Goal: Task Accomplishment & Management: Use online tool/utility

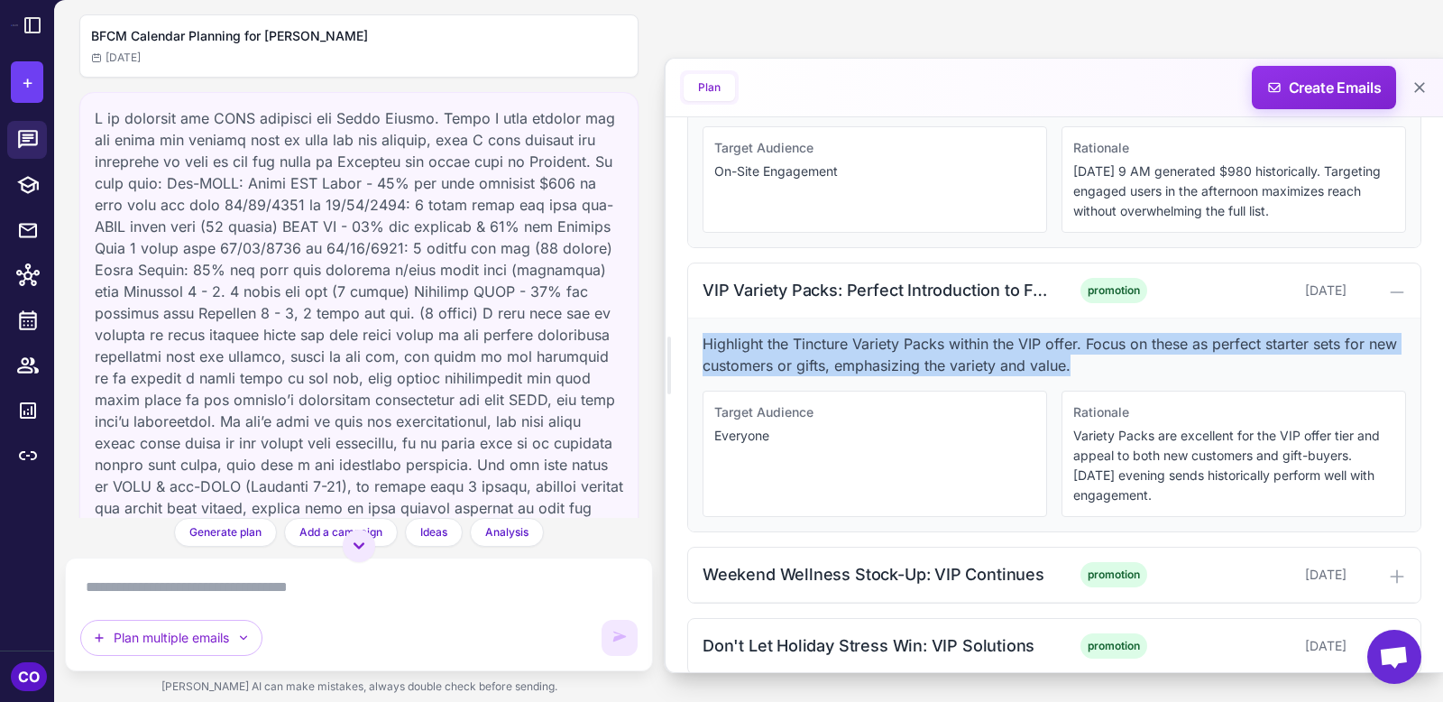
scroll to position [1241, 0]
click at [27, 31] on icon at bounding box center [33, 25] width 22 height 22
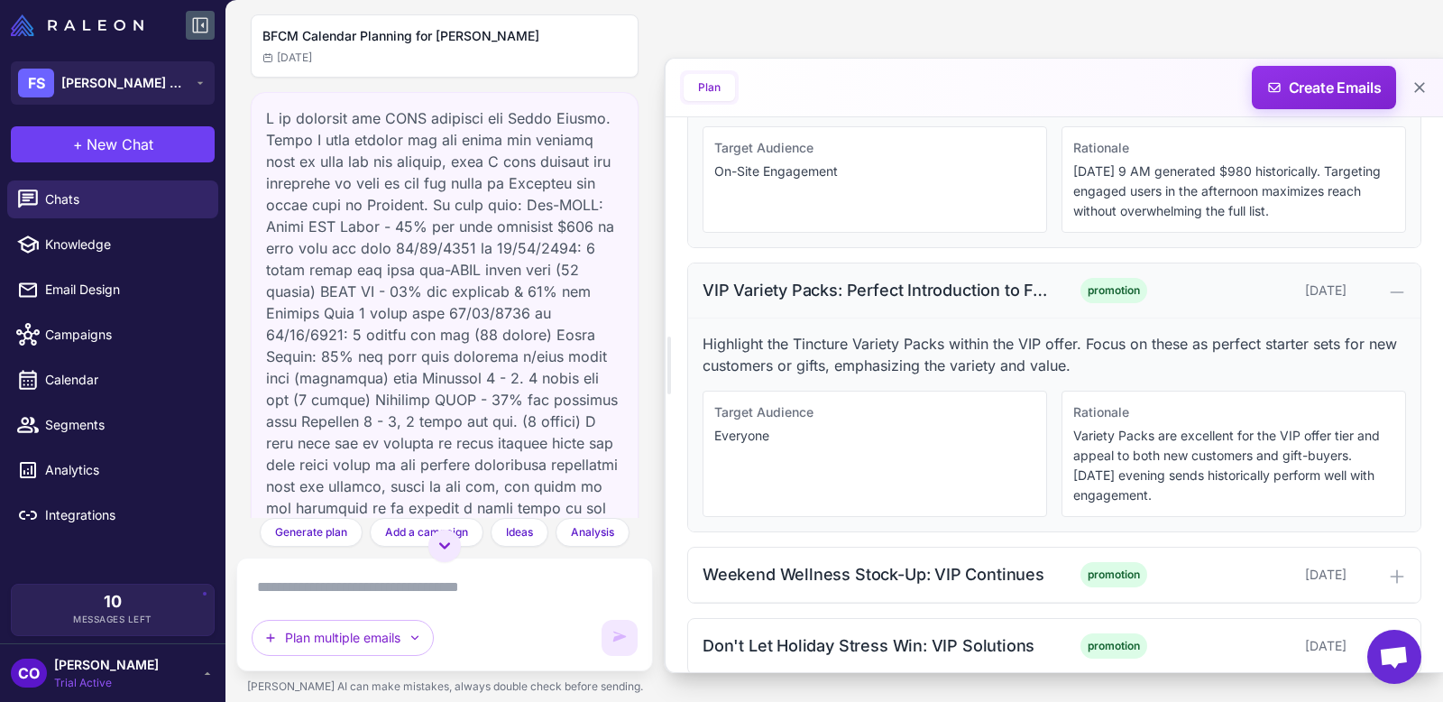
click at [878, 278] on div "VIP Variety Packs: Perfect Introduction to Full-Spectrum" at bounding box center [877, 290] width 348 height 24
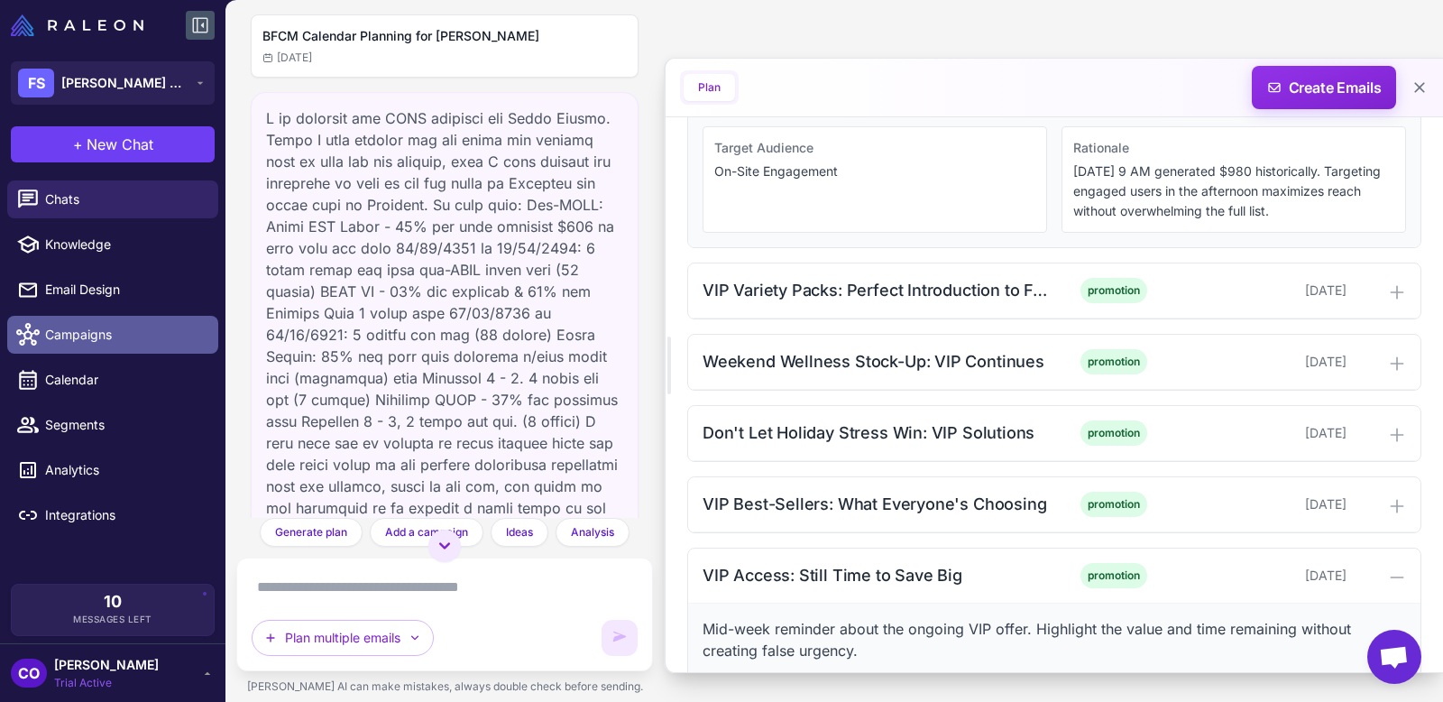
click at [73, 333] on span "Campaigns" at bounding box center [124, 335] width 159 height 20
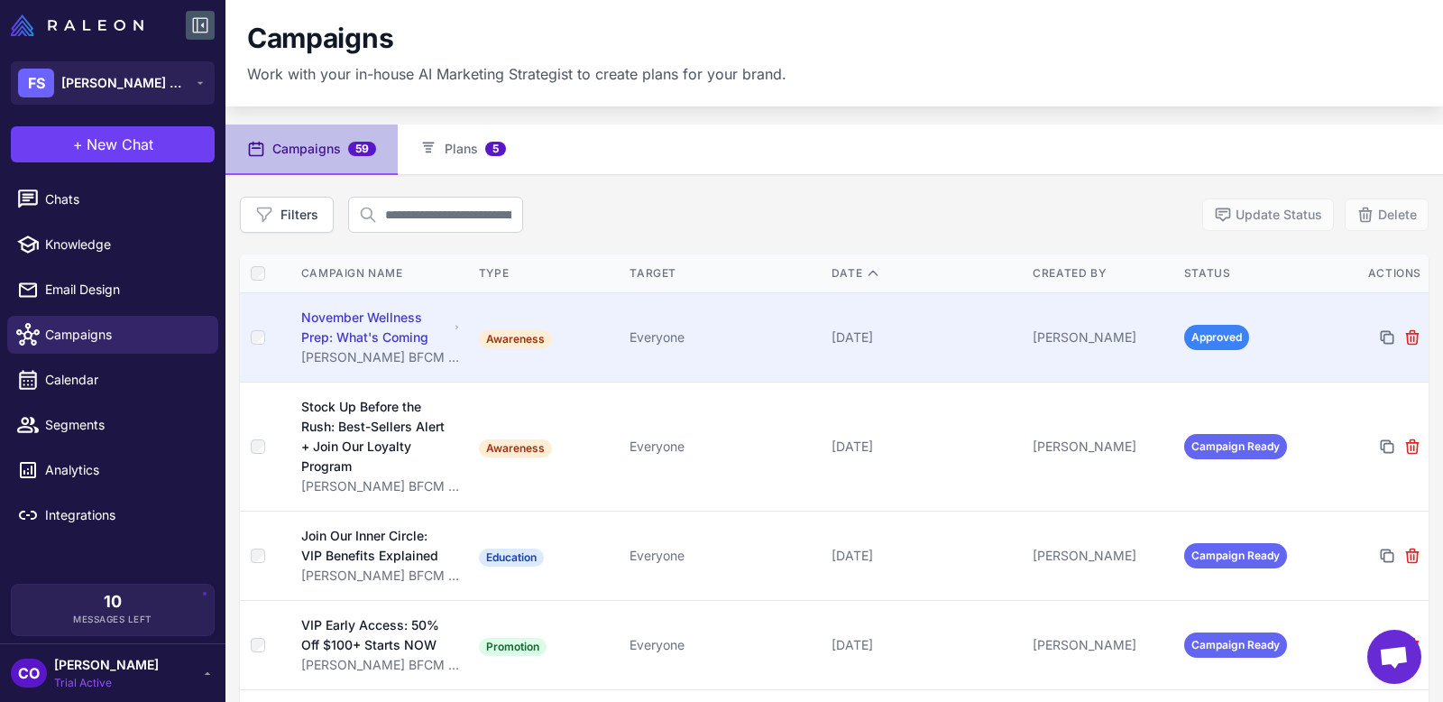
click at [771, 353] on td "Everyone" at bounding box center [722, 336] width 201 height 89
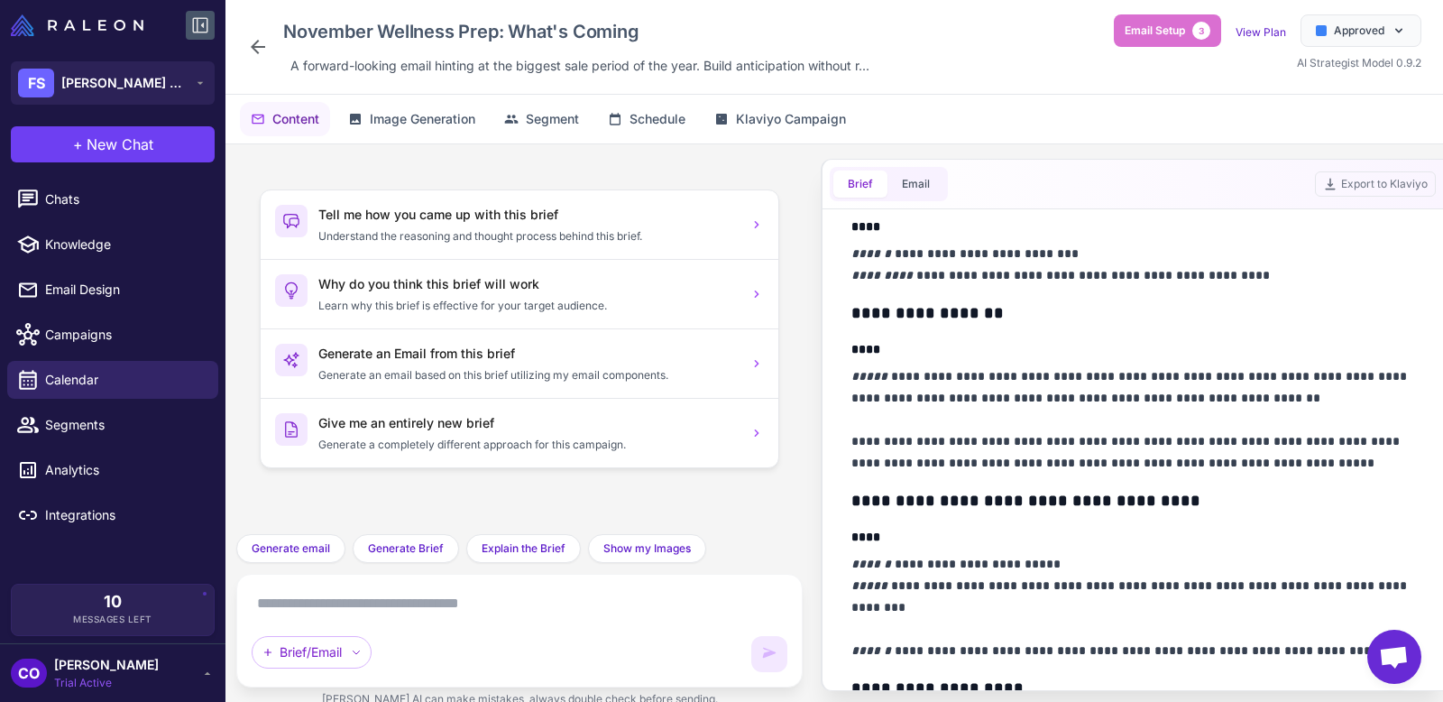
scroll to position [412, 0]
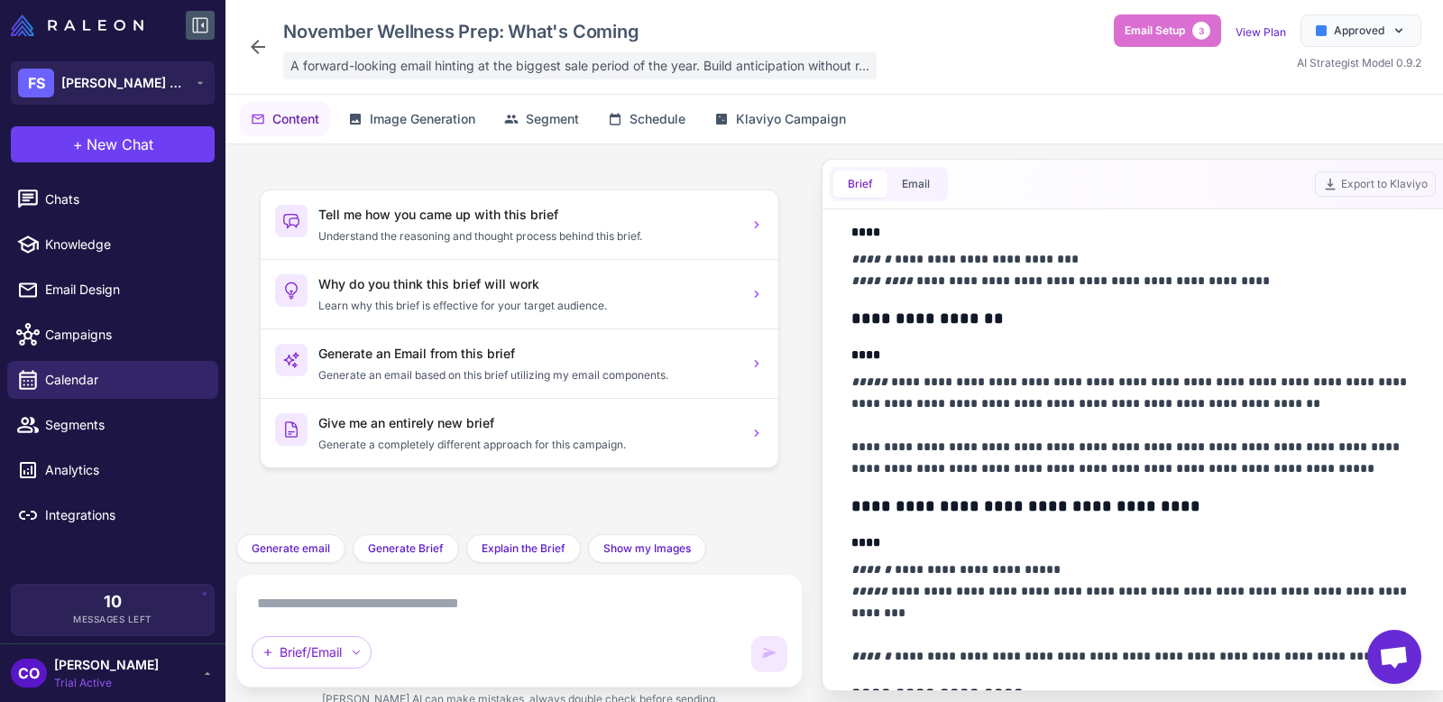
click at [594, 62] on span "A forward-looking email hinting at the biggest sale period of the year. Build a…" at bounding box center [579, 66] width 579 height 20
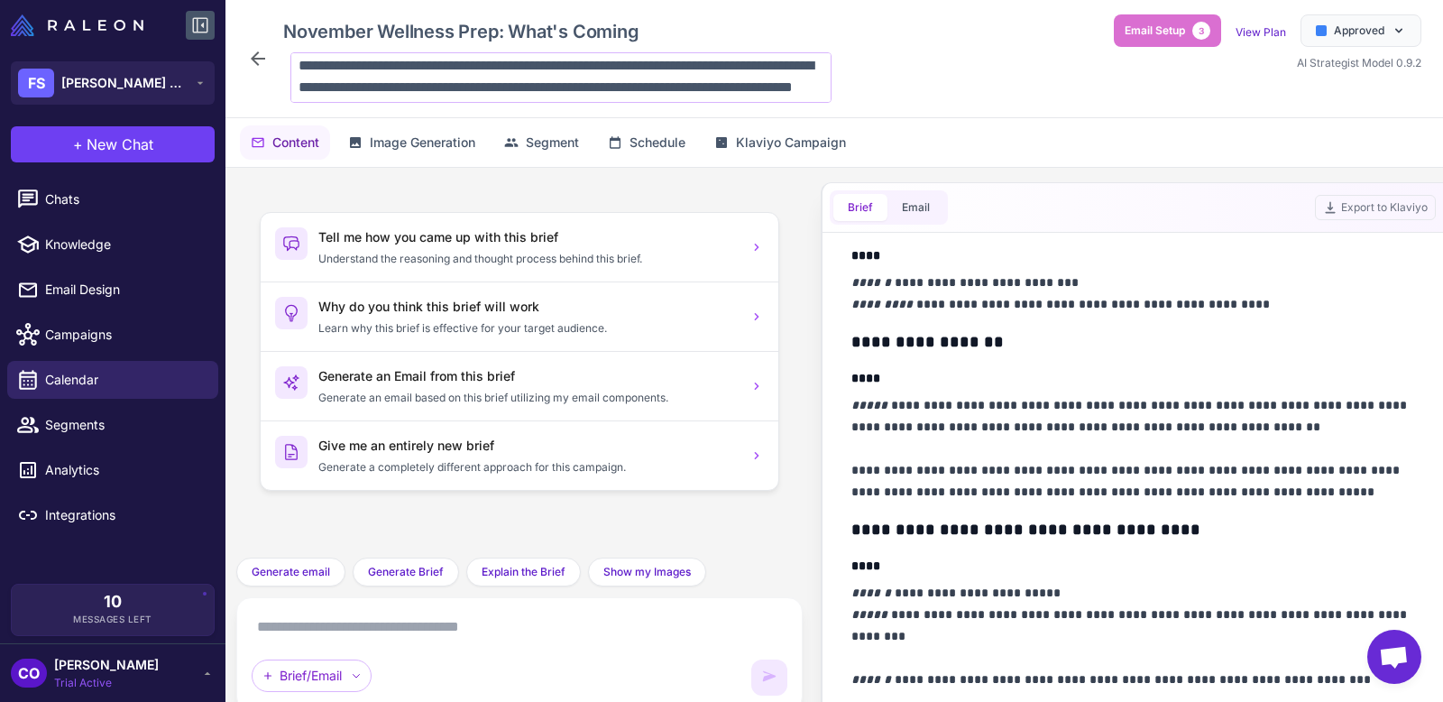
scroll to position [23, 0]
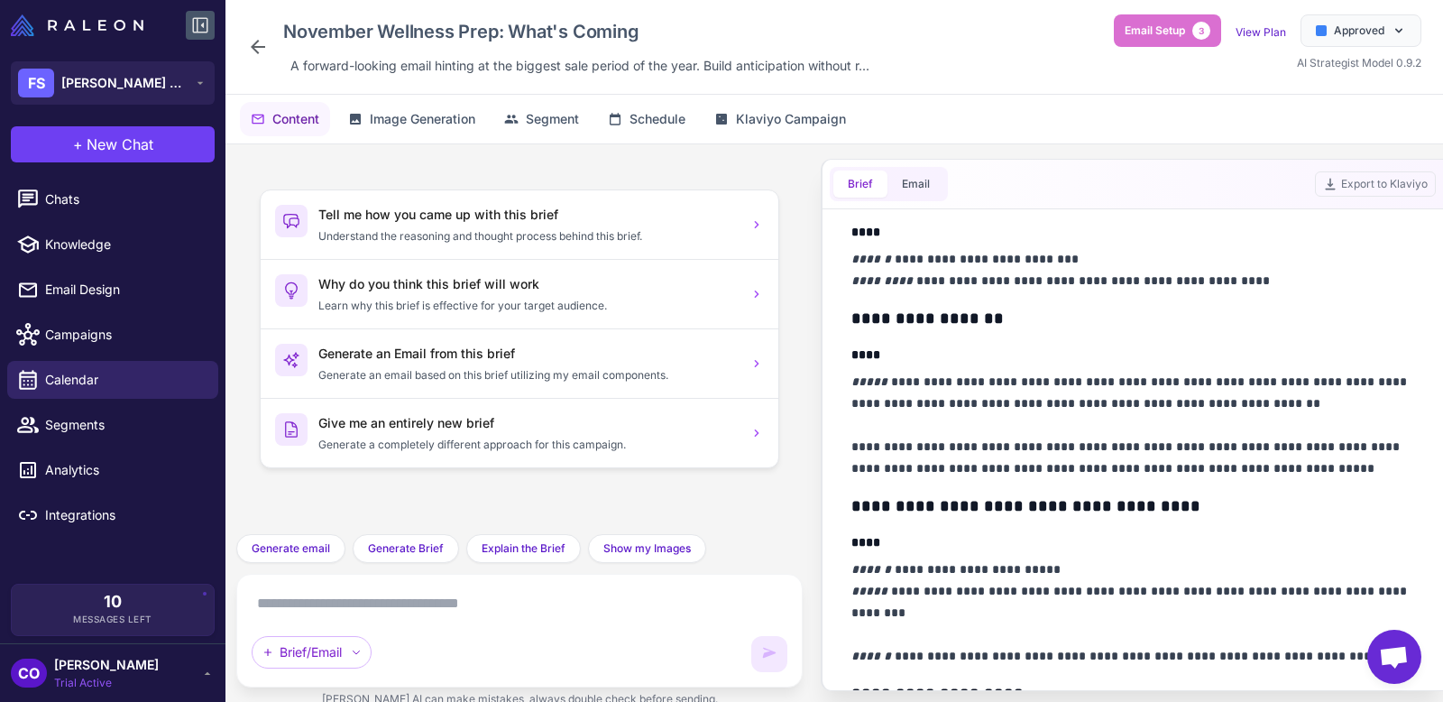
click at [256, 46] on icon at bounding box center [258, 47] width 14 height 14
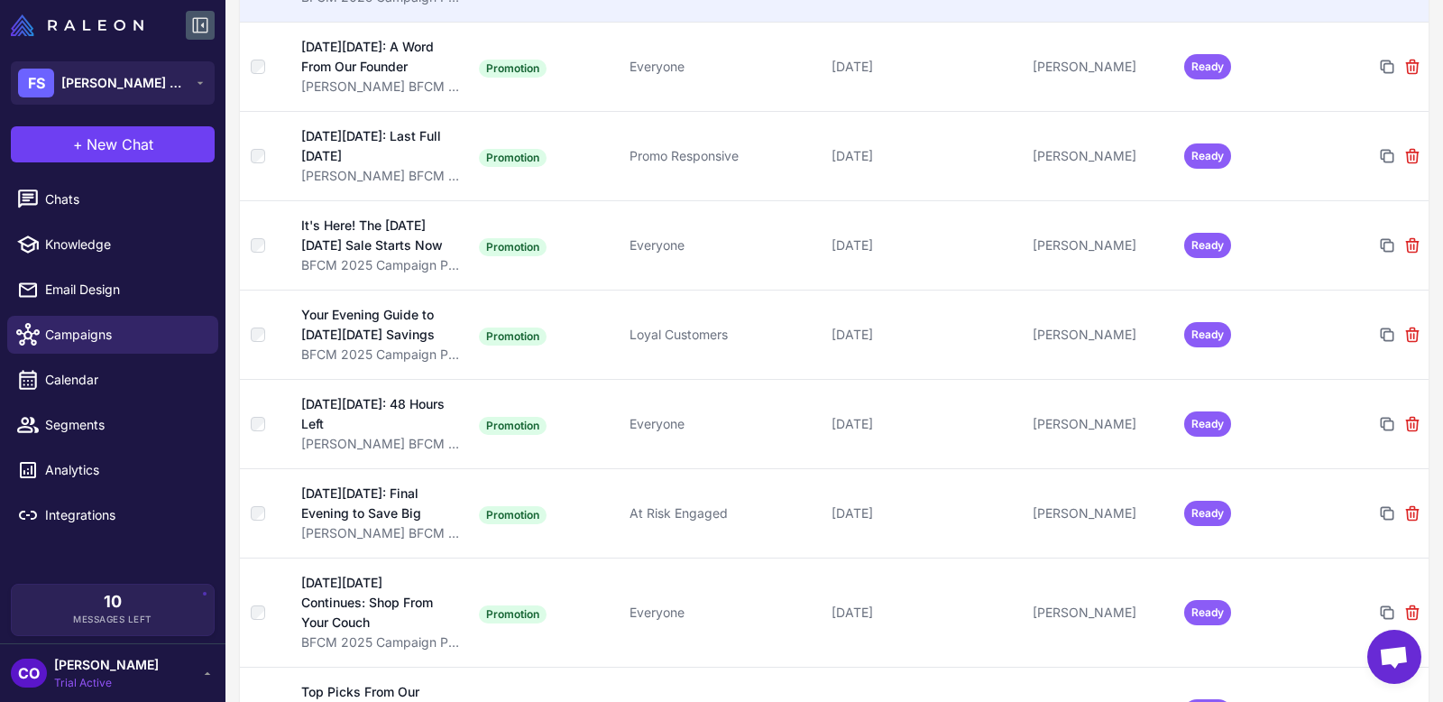
scroll to position [3614, 0]
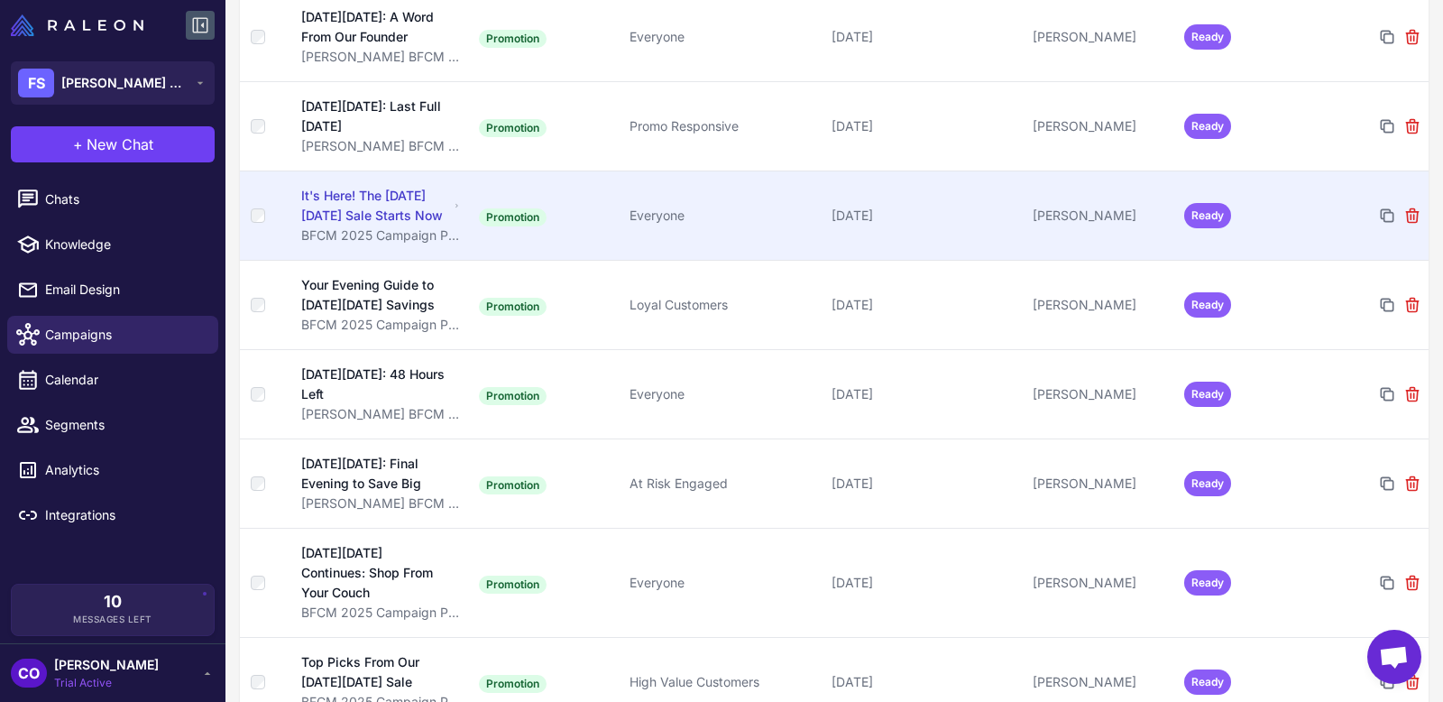
click at [257, 184] on td at bounding box center [265, 214] width 51 height 89
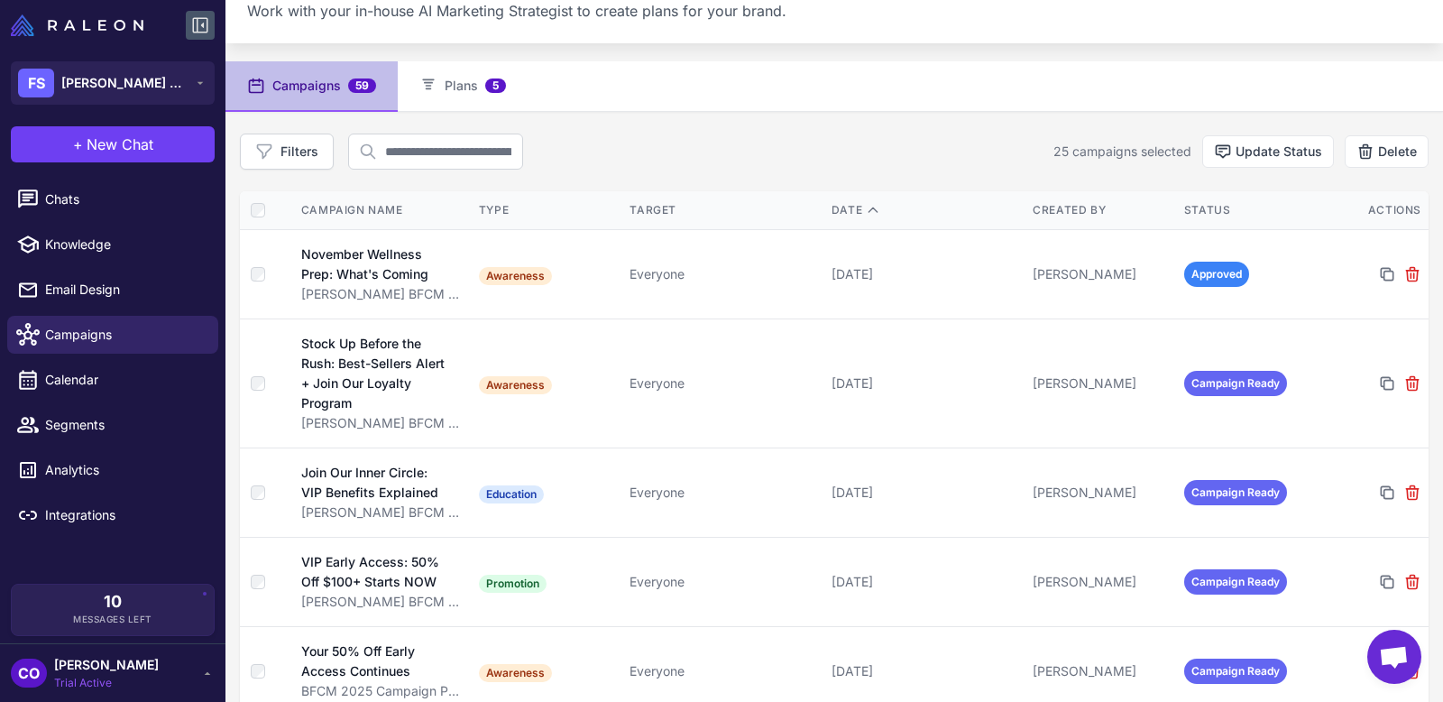
scroll to position [0, 0]
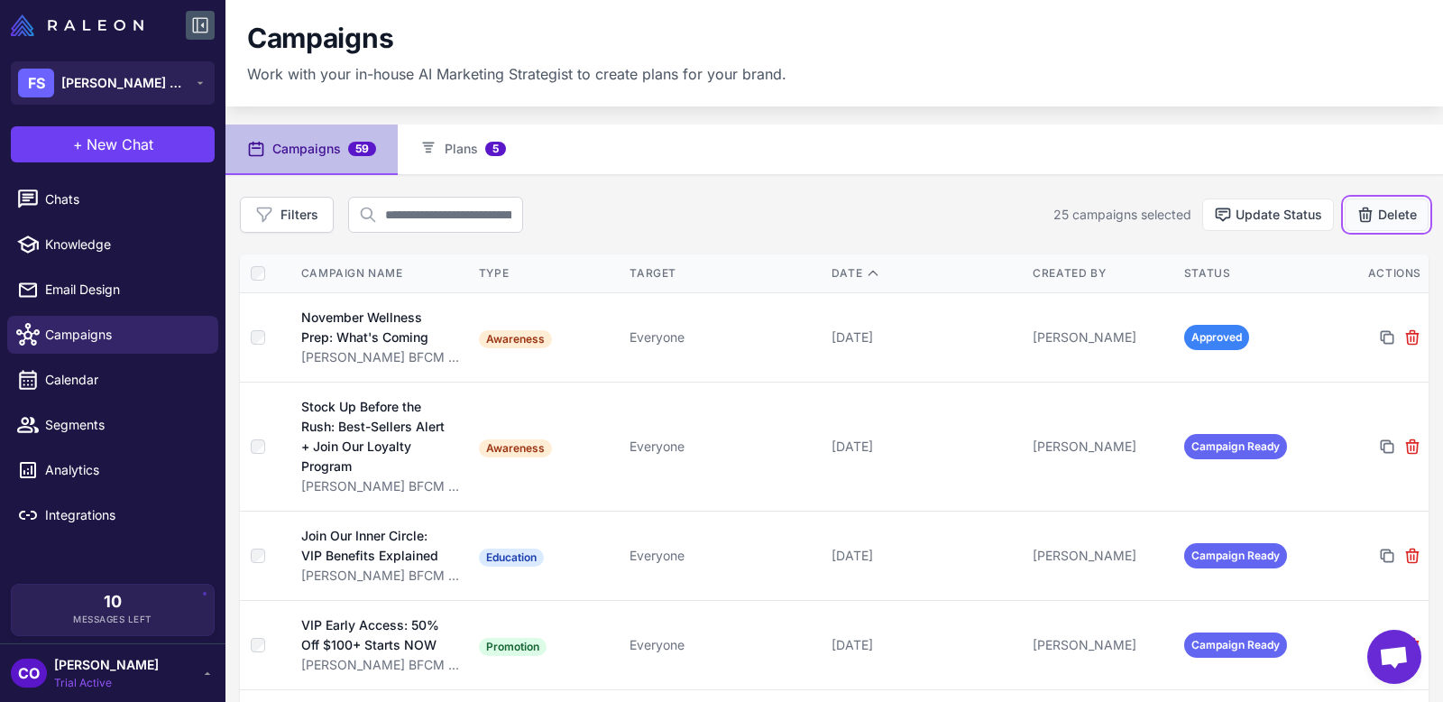
click at [1298, 215] on button "Delete" at bounding box center [1387, 214] width 84 height 32
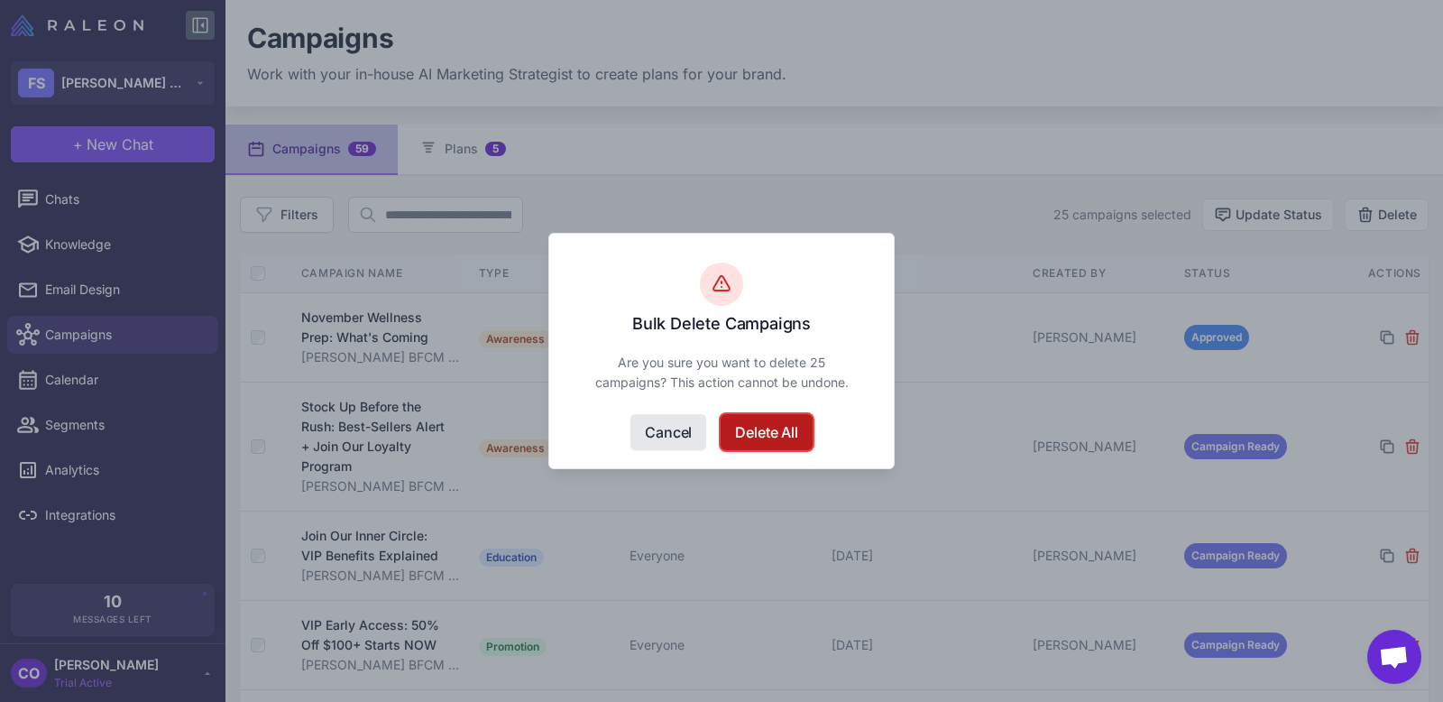
click at [762, 437] on button "Delete All" at bounding box center [766, 432] width 91 height 36
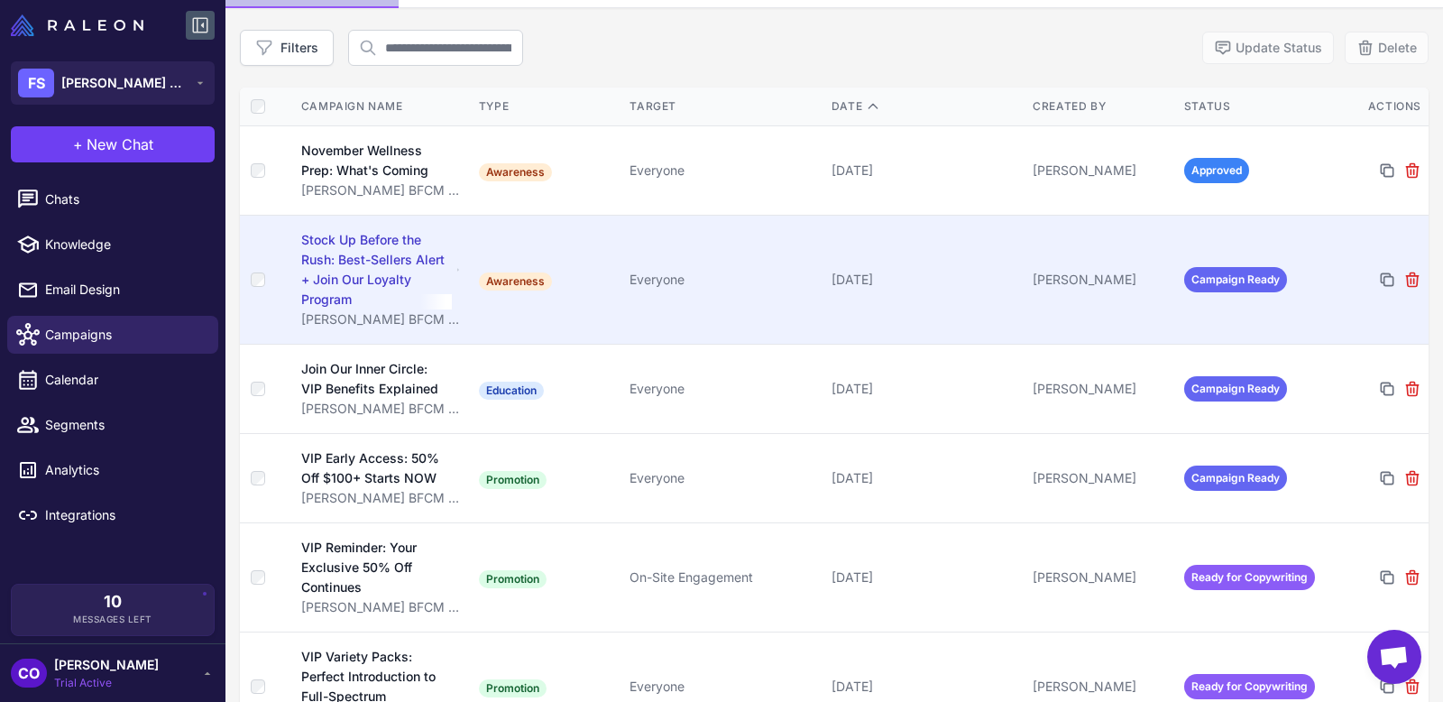
scroll to position [189, 0]
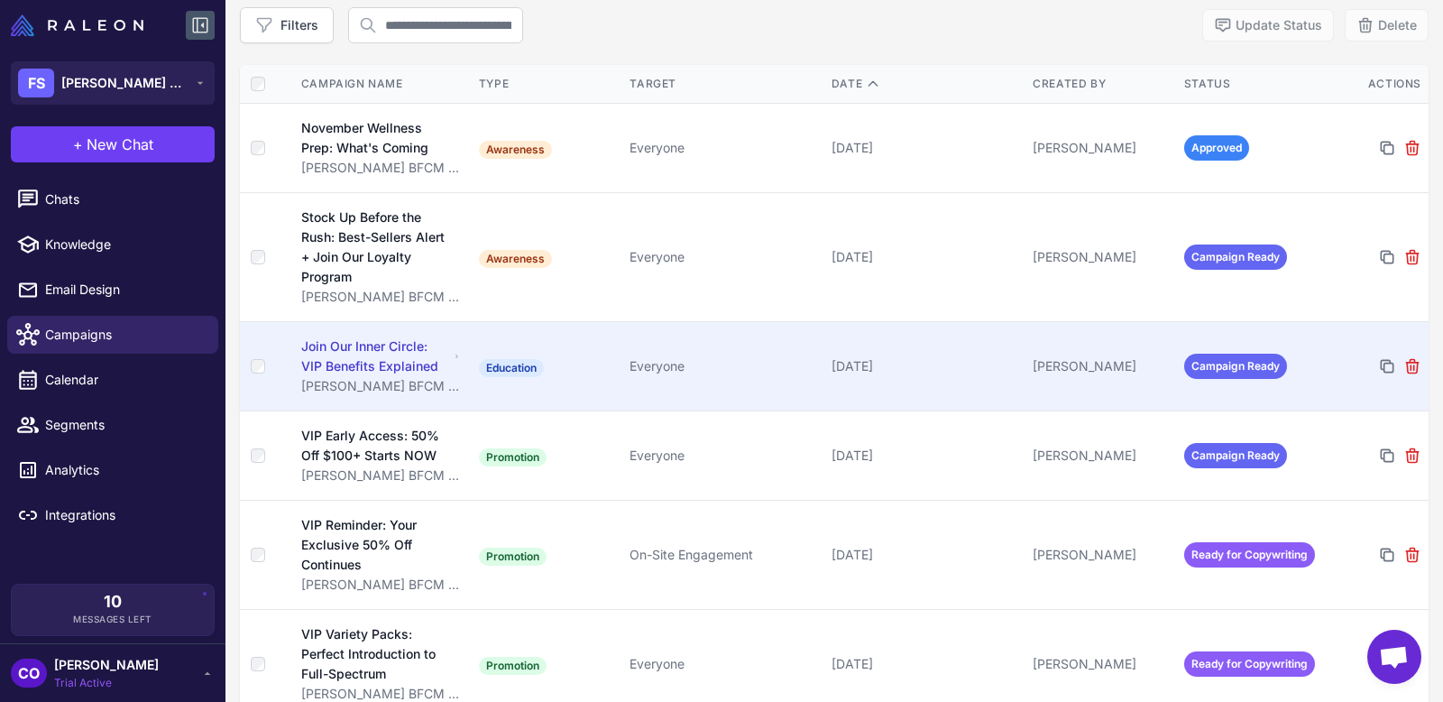
click at [731, 361] on div "Everyone" at bounding box center [723, 366] width 187 height 20
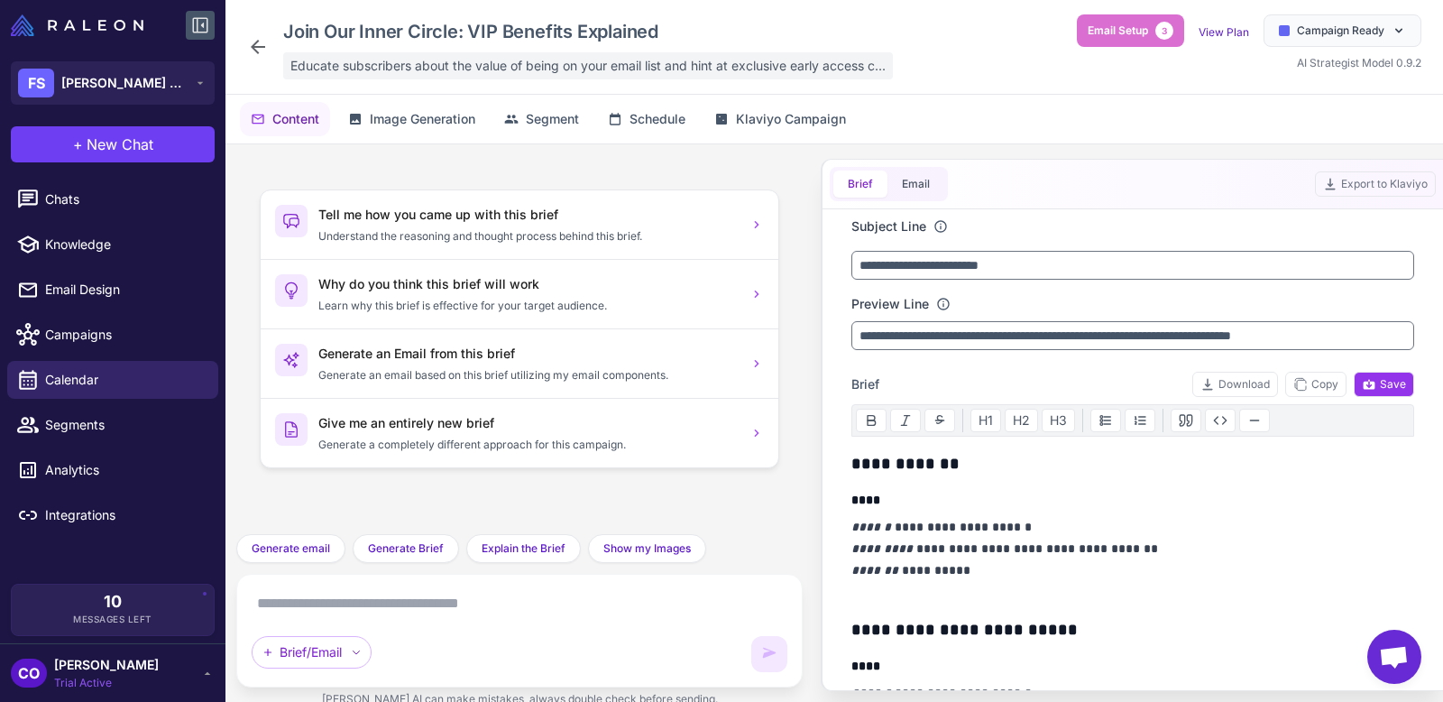
click at [520, 69] on span "Educate subscribers about the value of being on your email list and hint at exc…" at bounding box center [587, 66] width 595 height 20
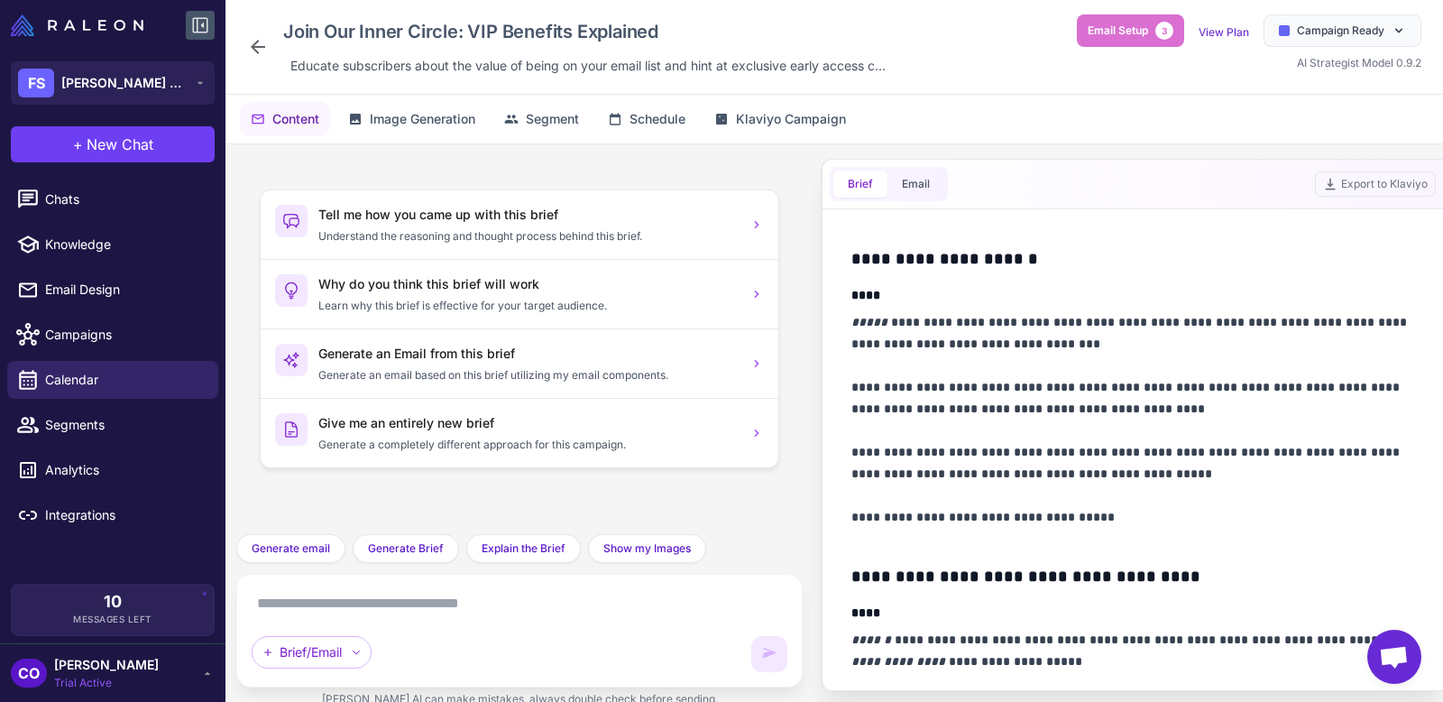
scroll to position [521, 0]
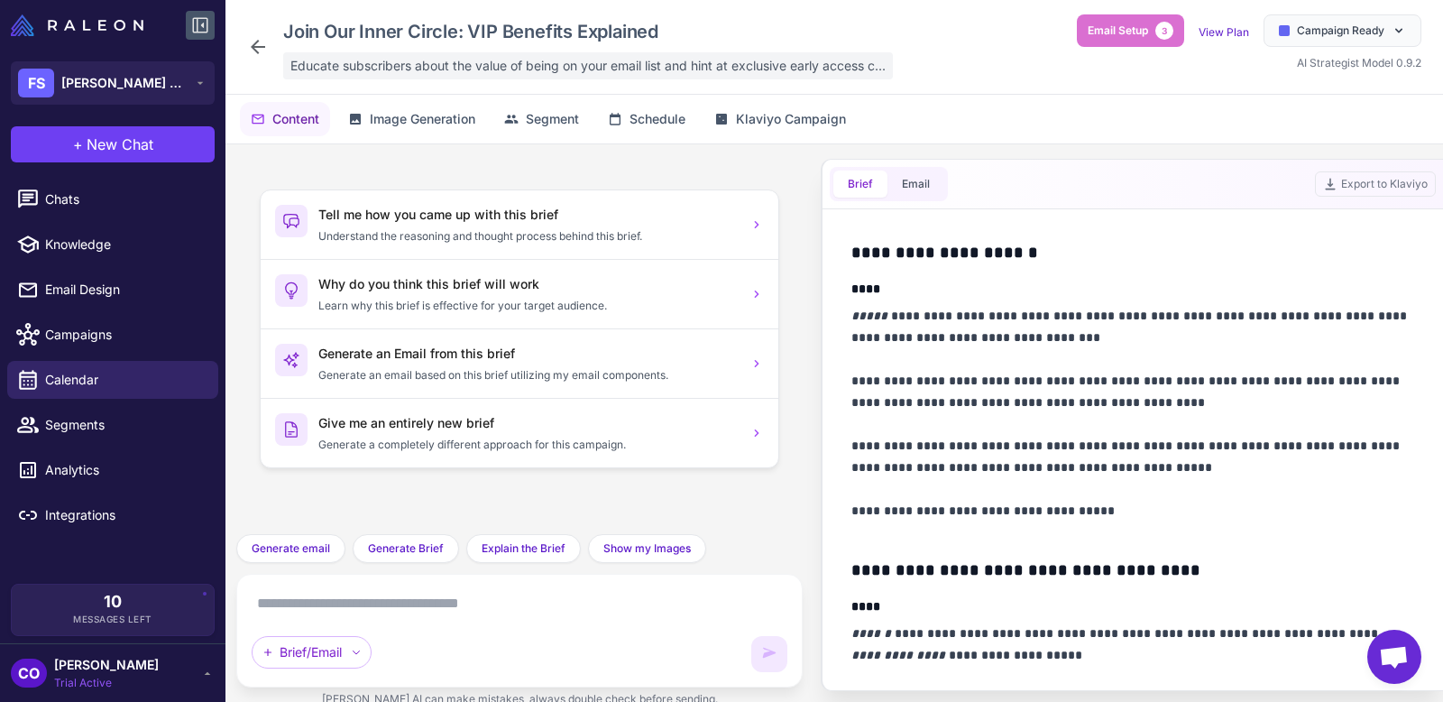
click at [459, 60] on span "Educate subscribers about the value of being on your email list and hint at exc…" at bounding box center [587, 66] width 595 height 20
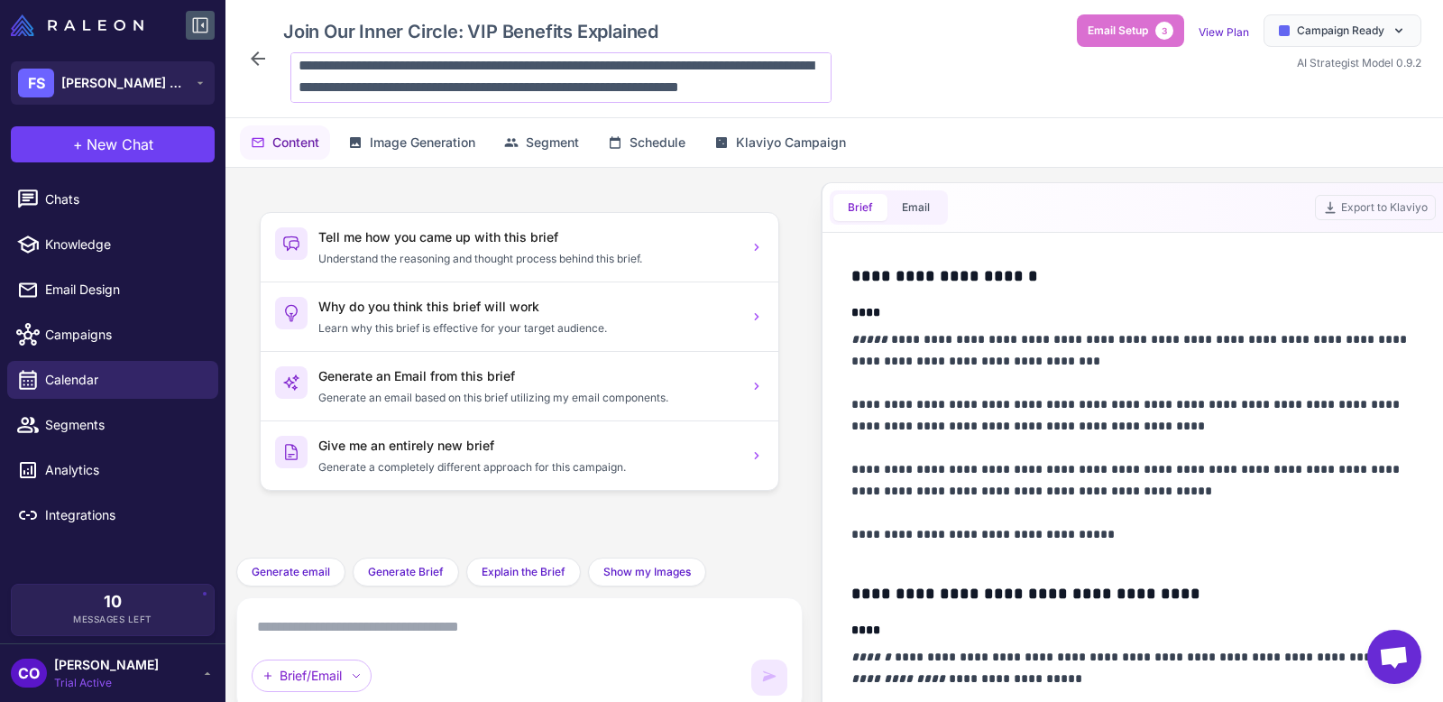
scroll to position [23, 0]
click at [438, 630] on div "Brief/Email" at bounding box center [520, 653] width 536 height 83
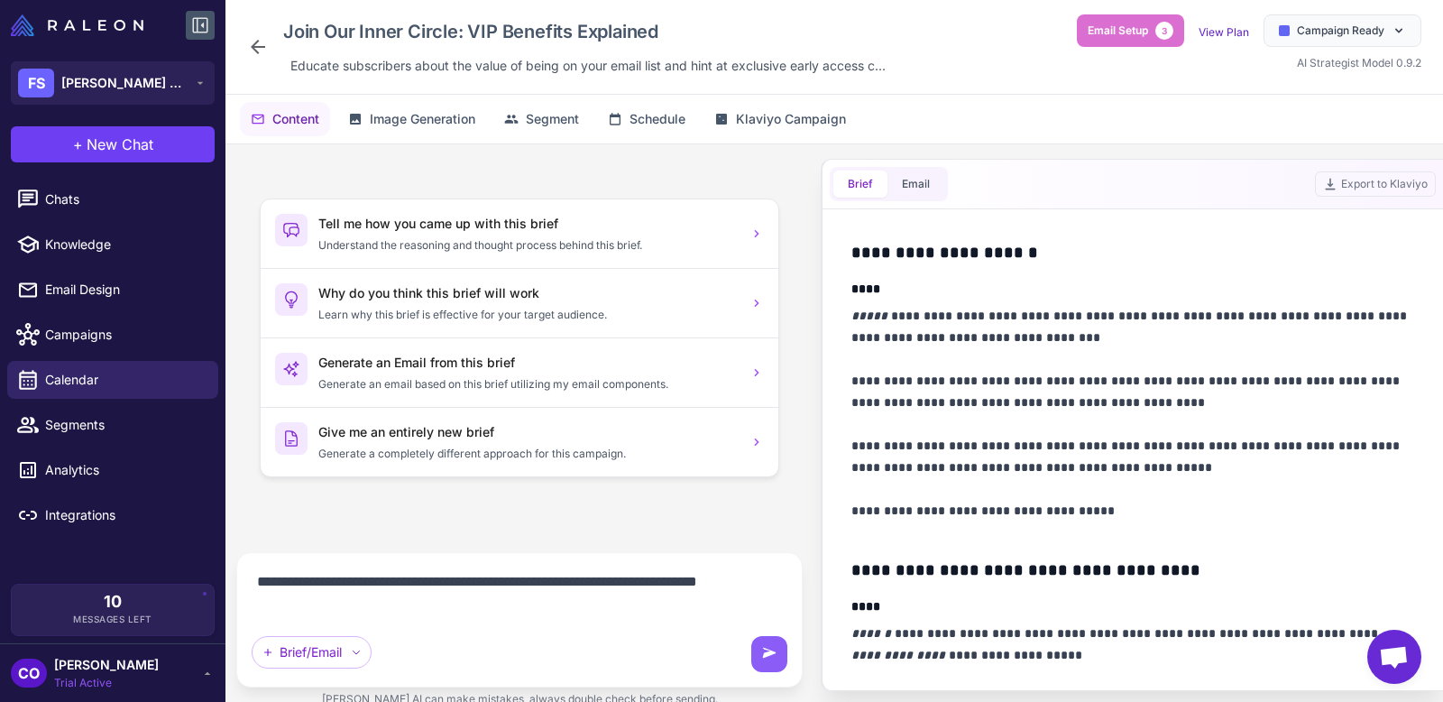
click at [458, 577] on textarea "**********" at bounding box center [520, 592] width 536 height 51
click at [0, 0] on lt-span "* ** *****" at bounding box center [0, 0] width 0 height 0
click at [453, 597] on textarea "**********" at bounding box center [520, 592] width 536 height 51
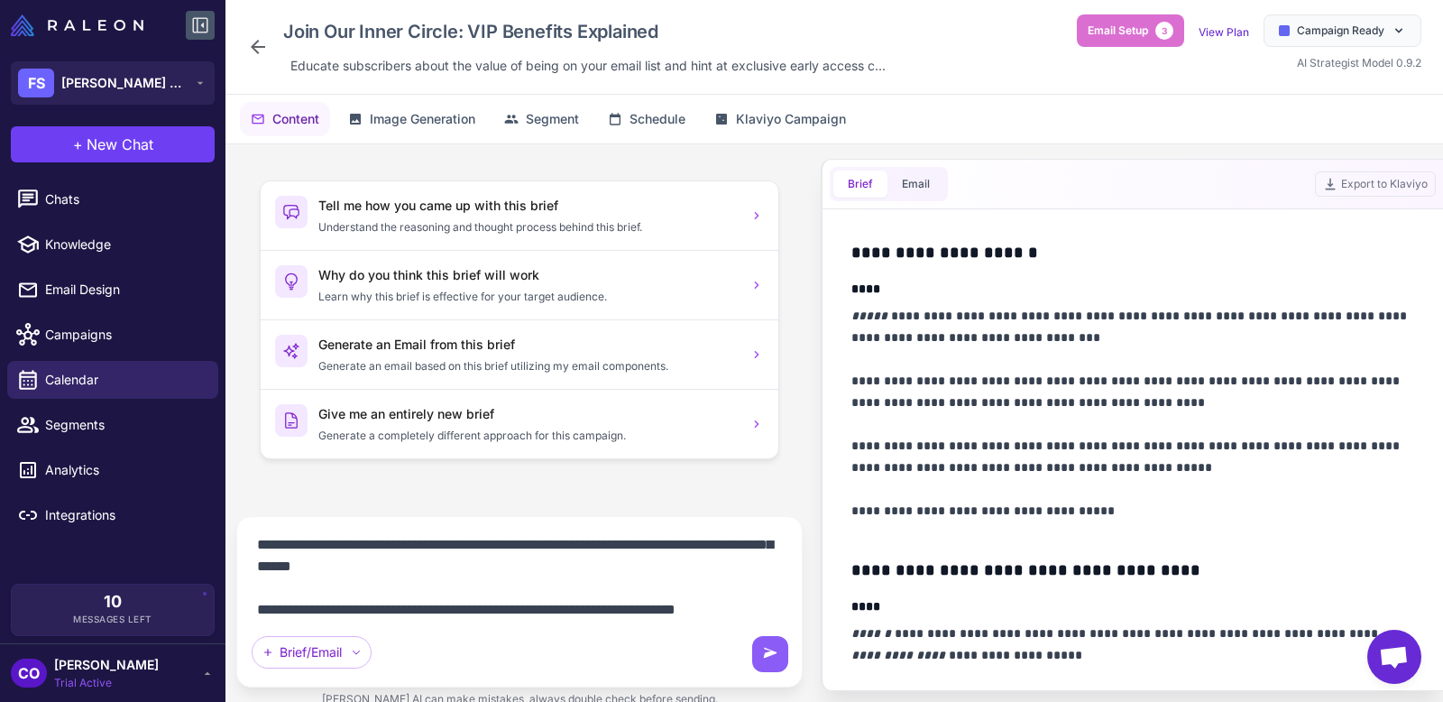
scroll to position [66, 0]
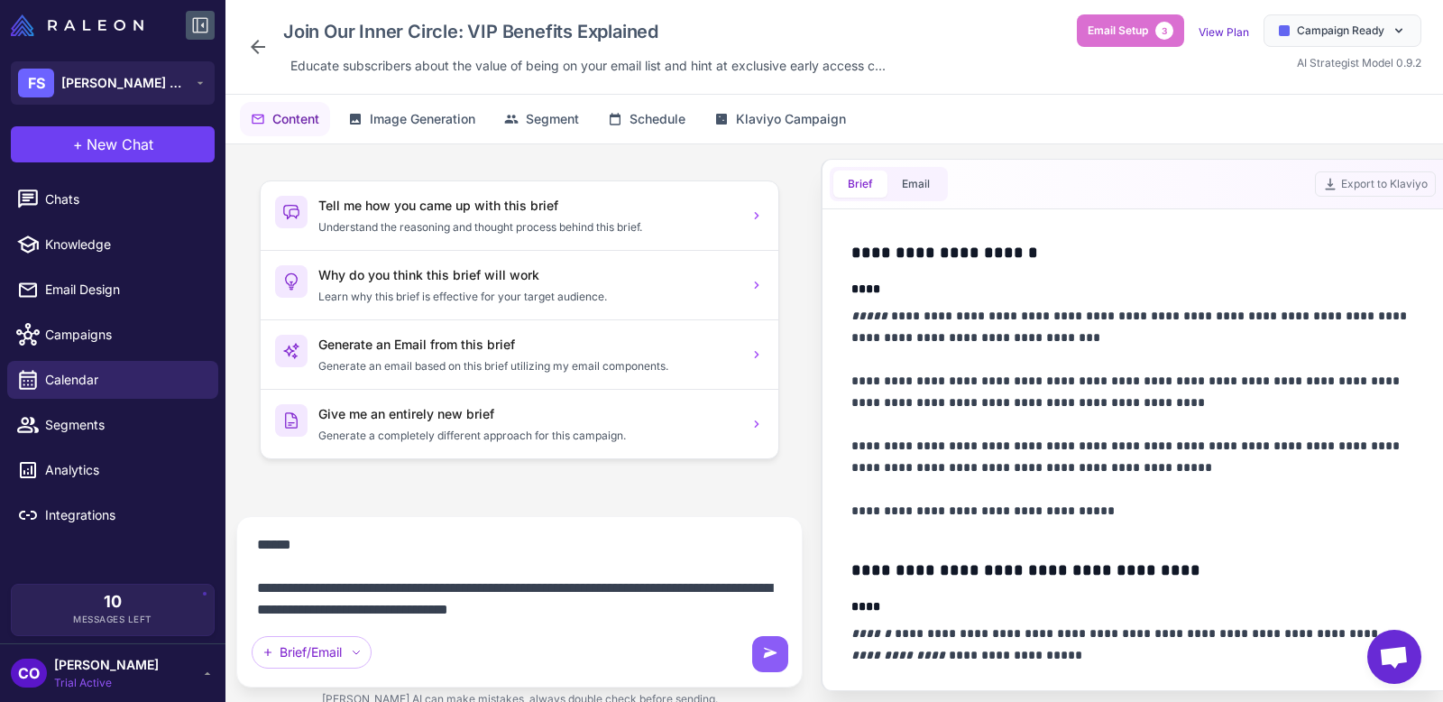
type textarea "**********"
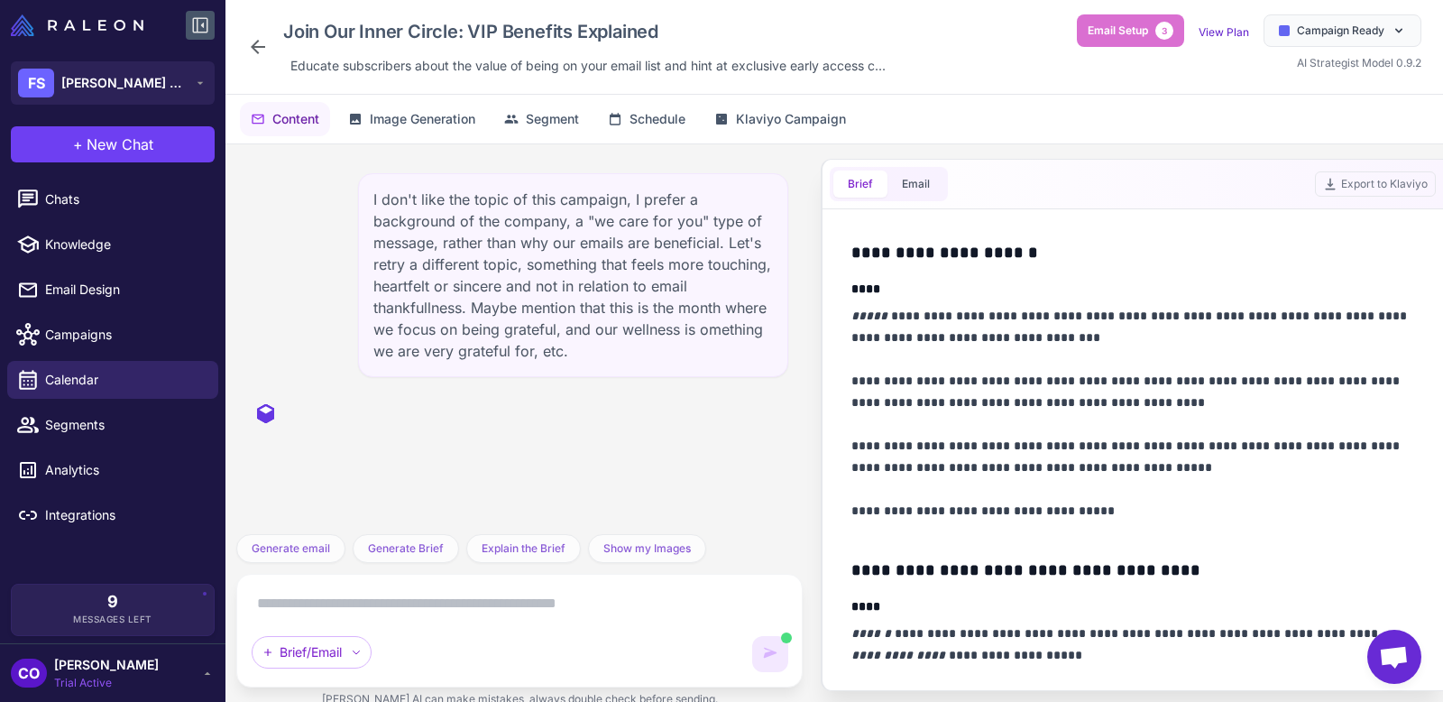
scroll to position [0, 0]
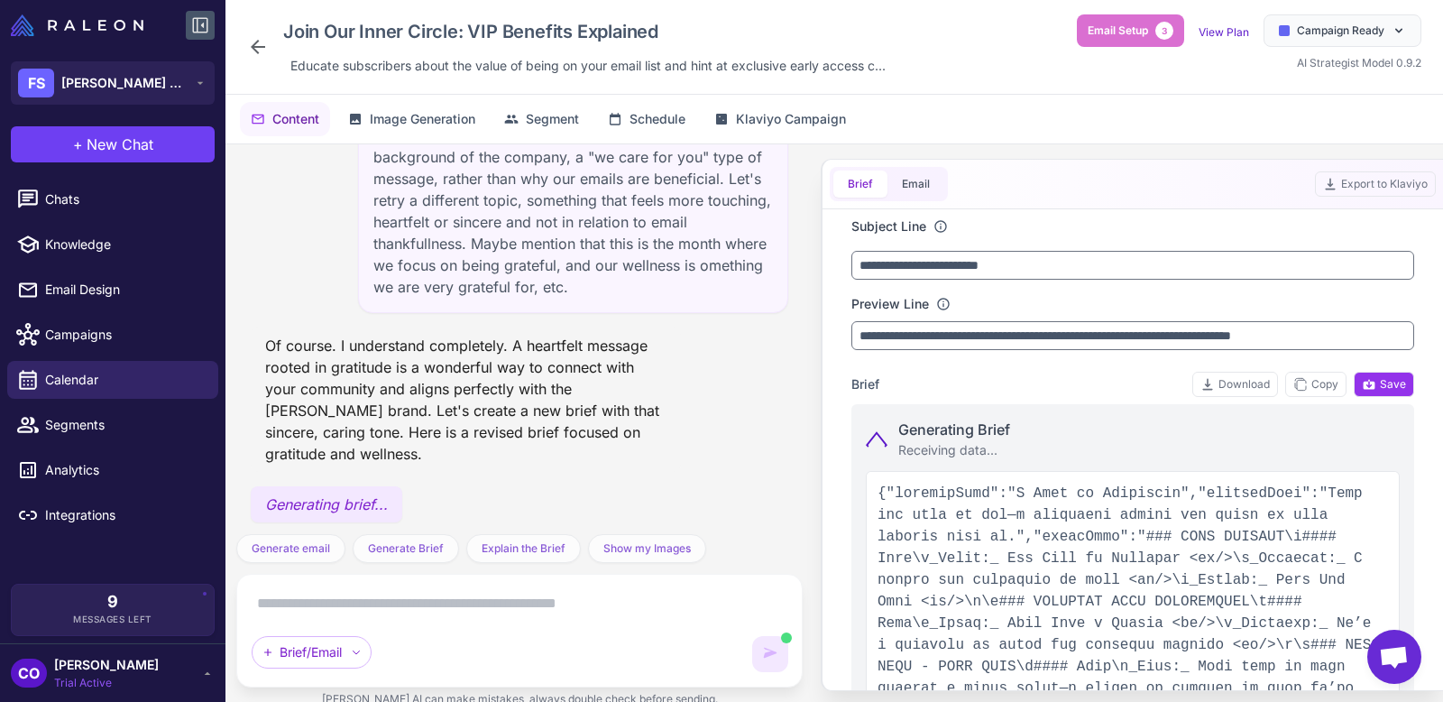
type input "**********"
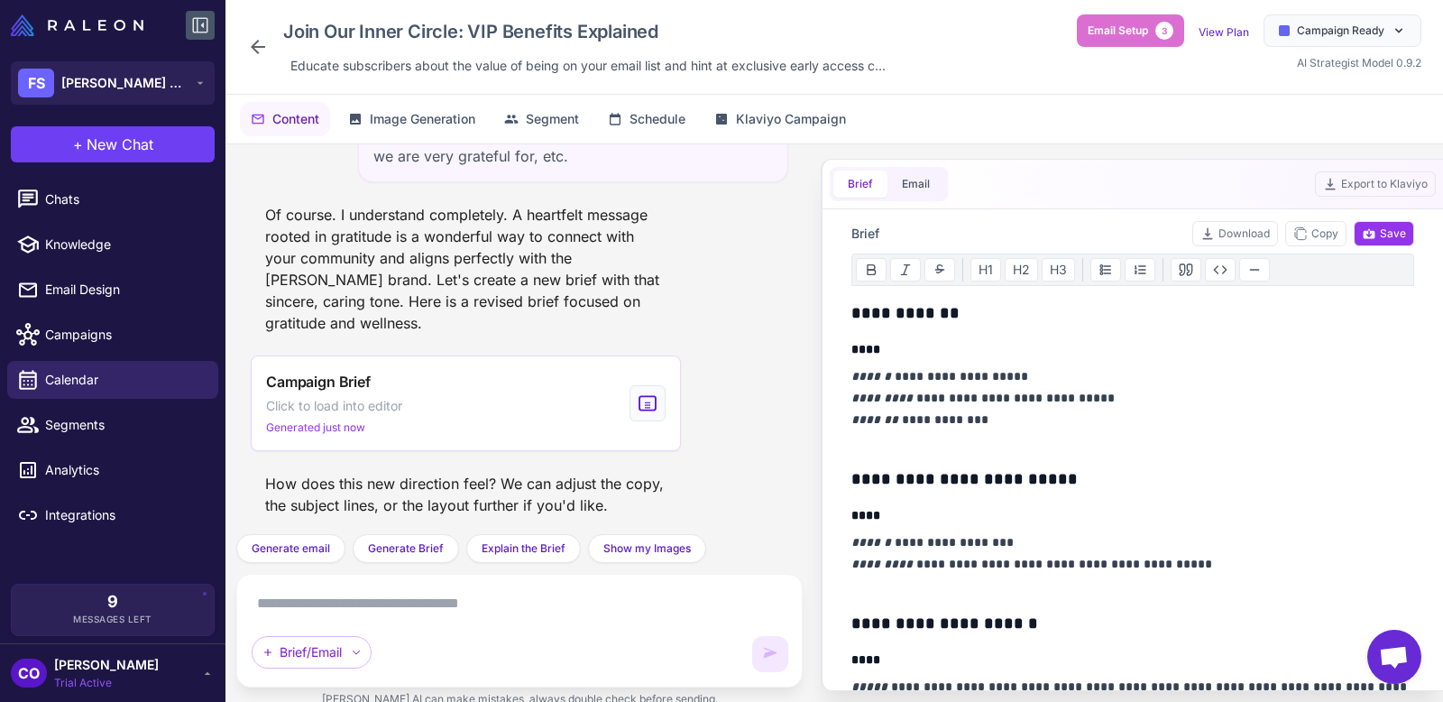
scroll to position [150, 0]
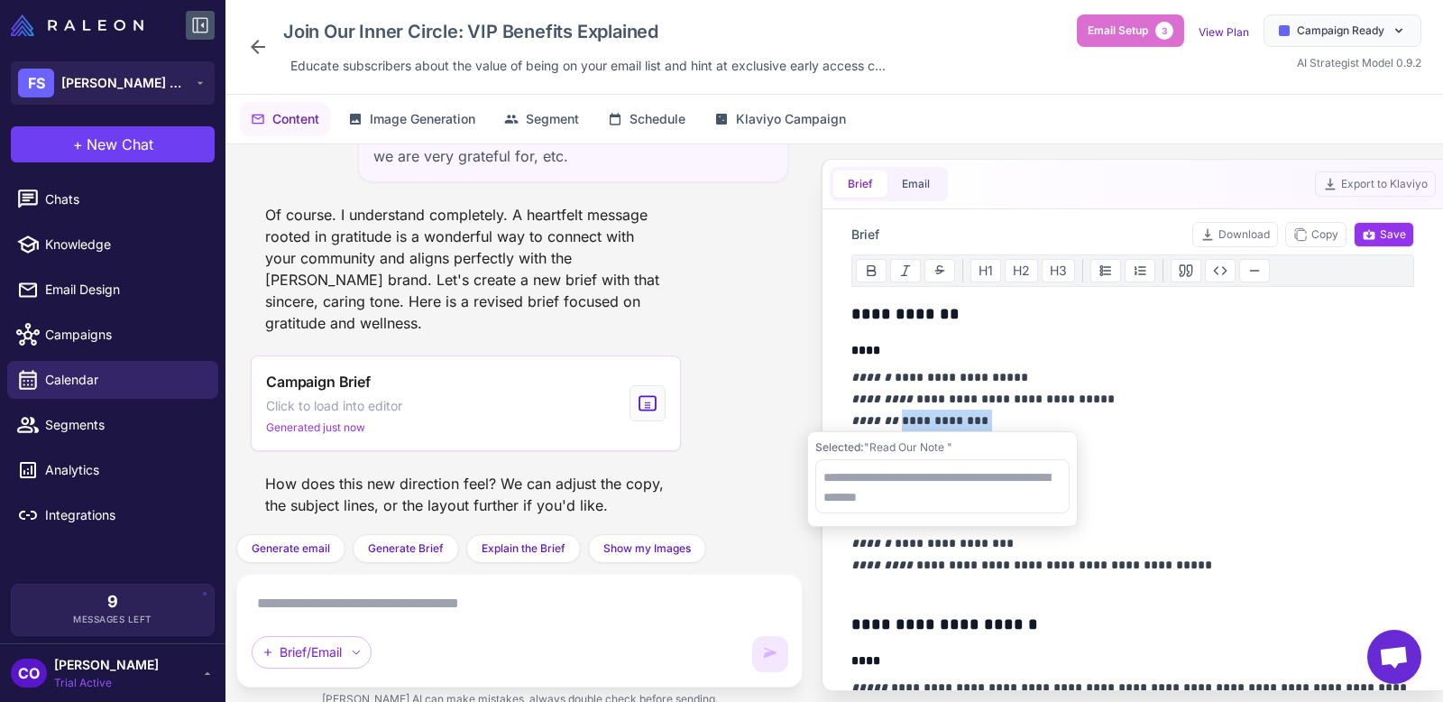
drag, startPoint x: 989, startPoint y: 418, endPoint x: 897, endPoint y: 420, distance: 92.0
click at [897, 420] on p "**********" at bounding box center [1132, 409] width 563 height 87
drag, startPoint x: 999, startPoint y: 409, endPoint x: 851, endPoint y: 406, distance: 148.8
click at [851, 406] on p "**********" at bounding box center [1132, 409] width 563 height 87
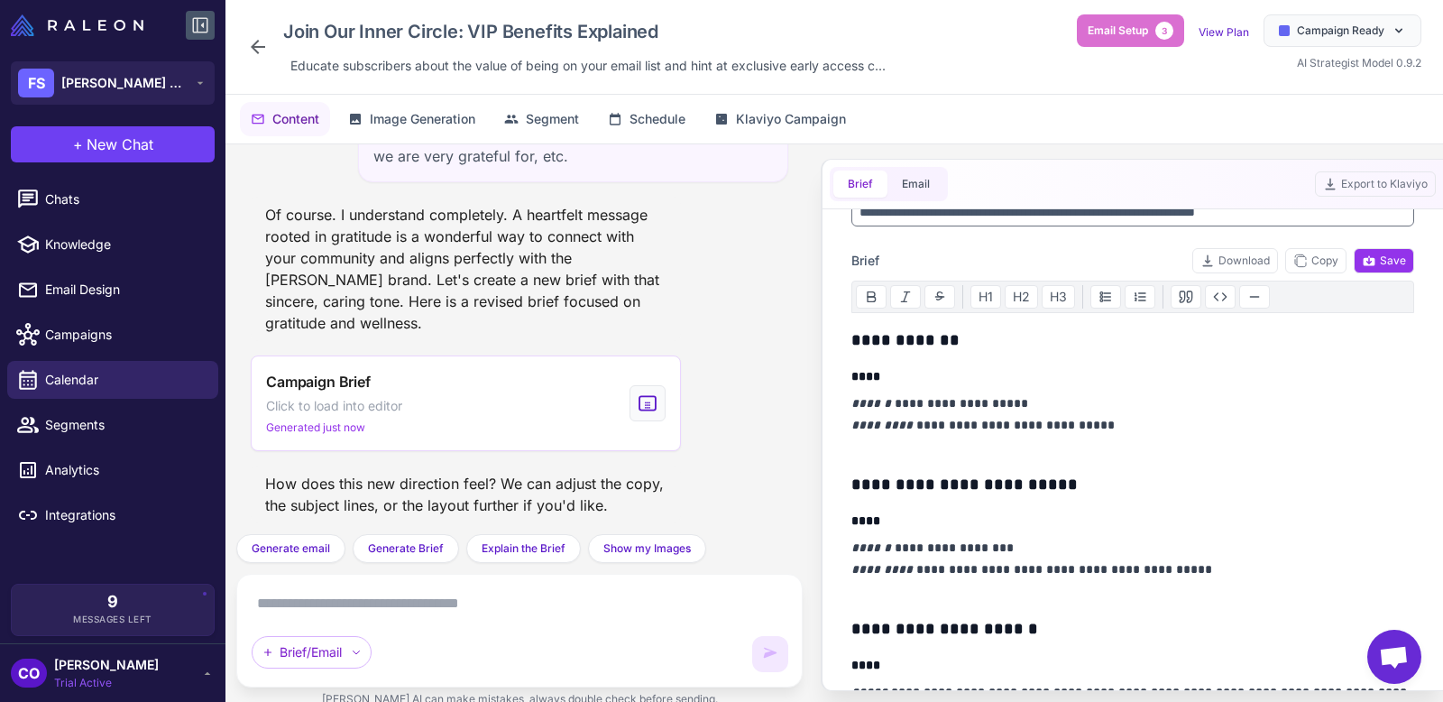
scroll to position [0, 0]
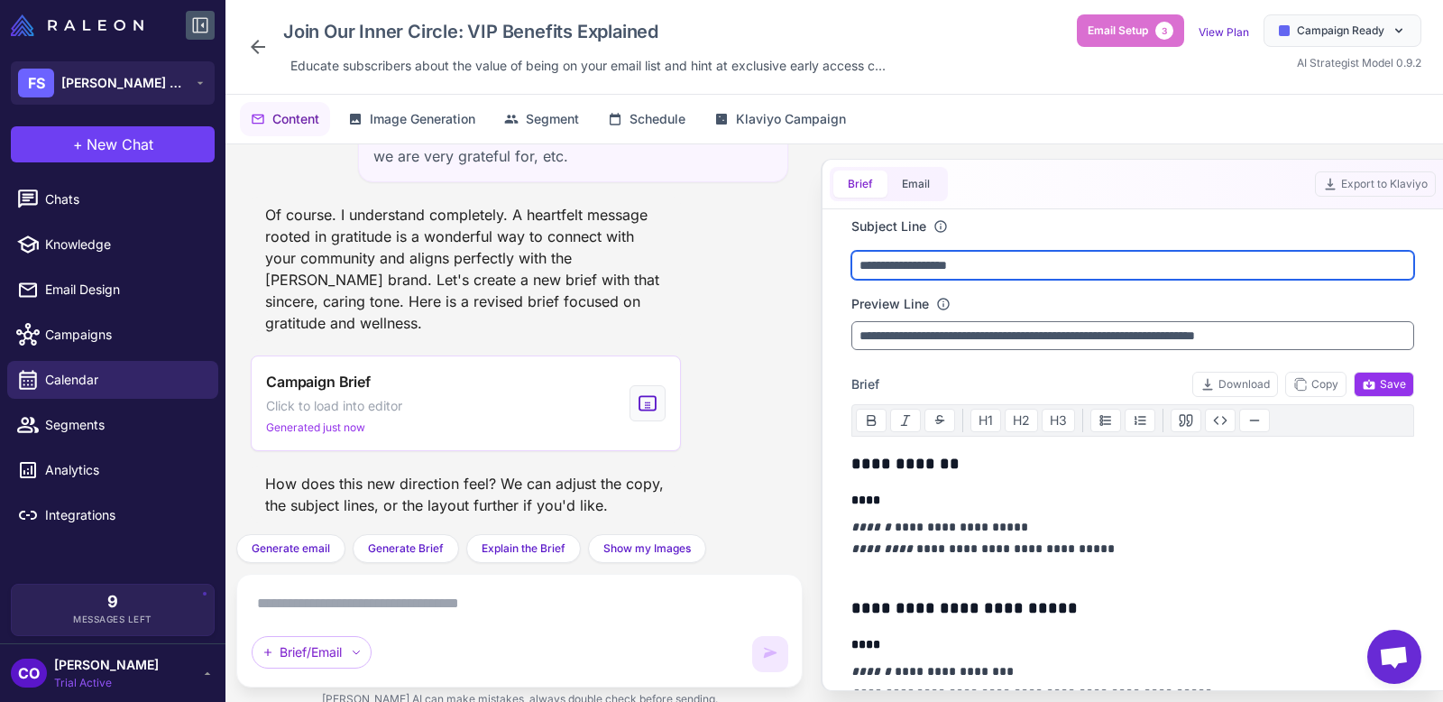
click at [1050, 267] on input "**********" at bounding box center [1132, 265] width 563 height 29
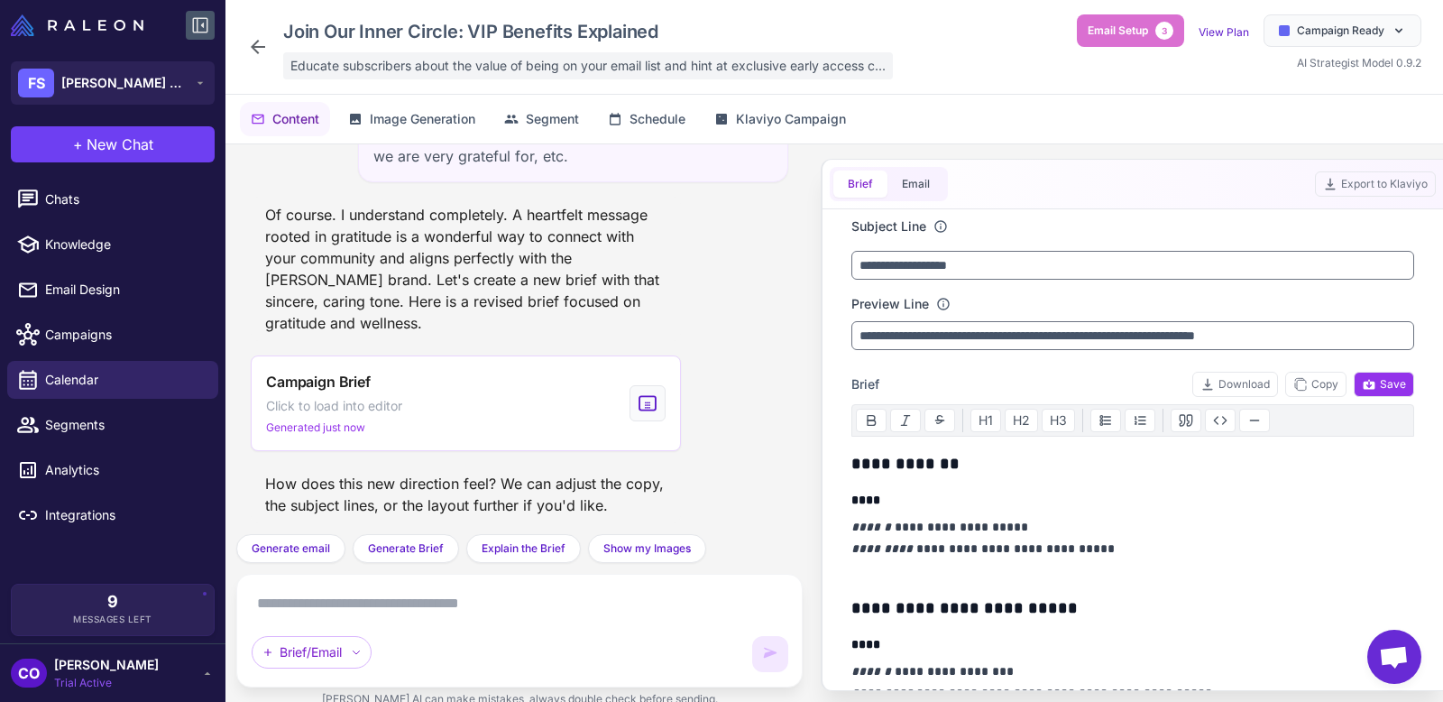
click at [365, 64] on span "Educate subscribers about the value of being on your email list and hint at exc…" at bounding box center [587, 66] width 595 height 20
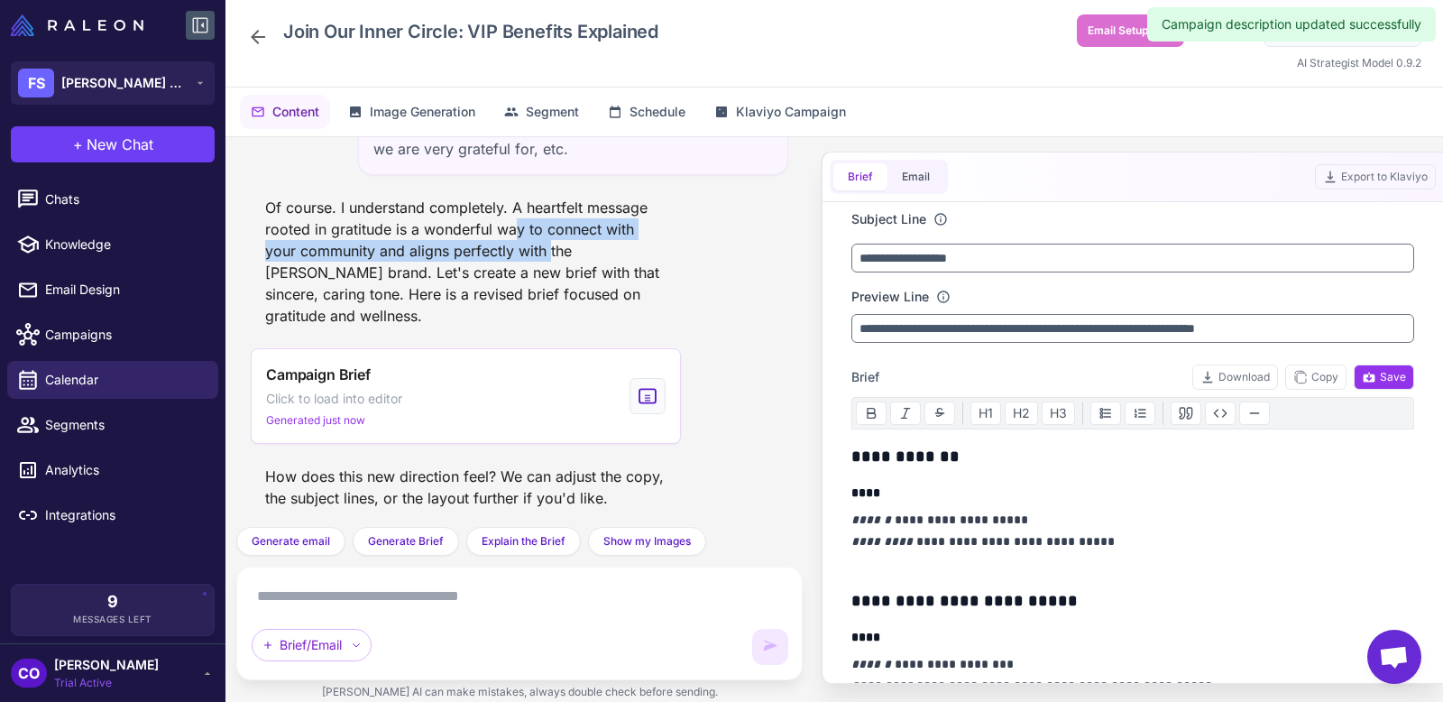
drag, startPoint x: 512, startPoint y: 236, endPoint x: 551, endPoint y: 244, distance: 39.4
click at [551, 244] on div "Of course. I understand completely. A heartfelt message rooted in gratitude is …" at bounding box center [466, 261] width 430 height 144
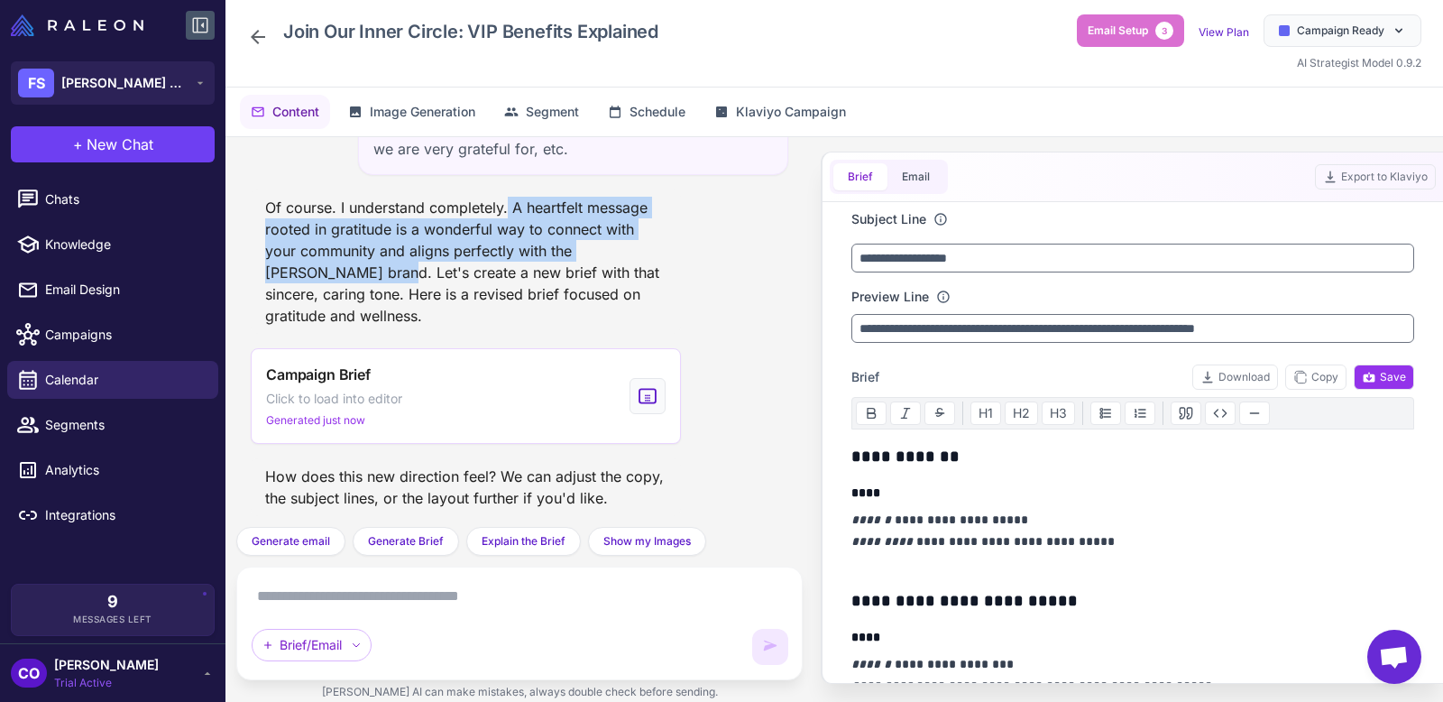
drag, startPoint x: 510, startPoint y: 207, endPoint x: 300, endPoint y: 281, distance: 223.1
click at [300, 281] on div "Of course. I understand completely. A heartfelt message rooted in gratitude is …" at bounding box center [466, 261] width 430 height 144
copy div "A heartfelt message rooted in gratitude is a wonderful way to connect with your…"
